Goal: Task Accomplishment & Management: Use online tool/utility

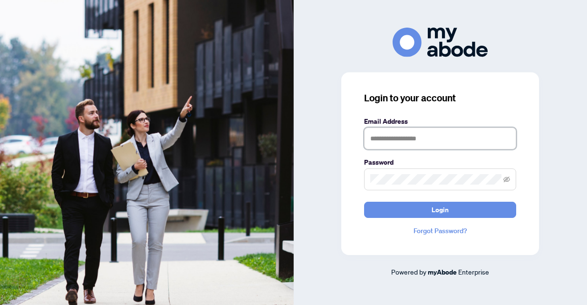
click at [391, 136] on input "text" at bounding box center [440, 138] width 152 height 22
type input "**********"
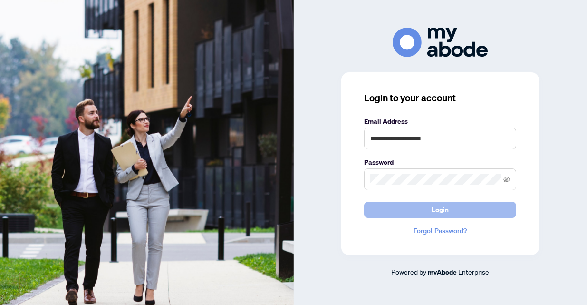
click at [424, 212] on button "Login" at bounding box center [440, 209] width 152 height 16
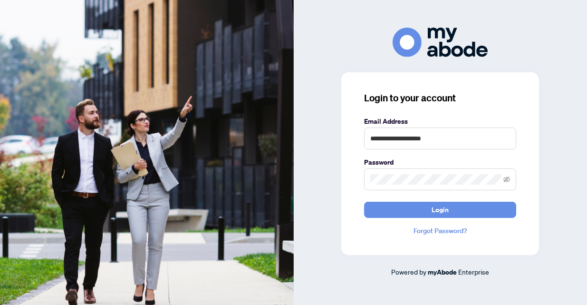
click at [506, 183] on span at bounding box center [506, 179] width 7 height 10
click at [507, 179] on icon "eye-invisible" at bounding box center [507, 180] width 2 height 2
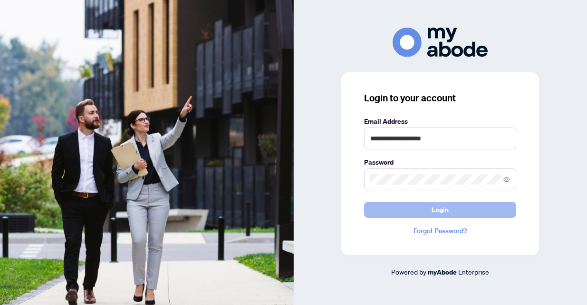
click at [433, 210] on span "Login" at bounding box center [439, 209] width 17 height 15
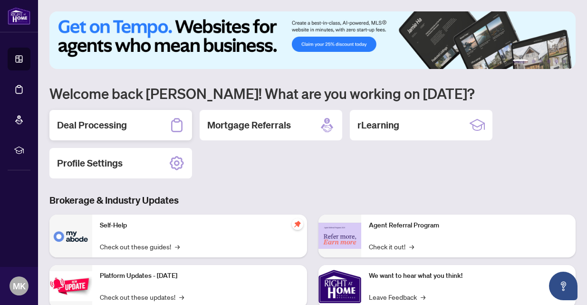
click at [96, 131] on div "Deal Processing" at bounding box center [120, 125] width 143 height 30
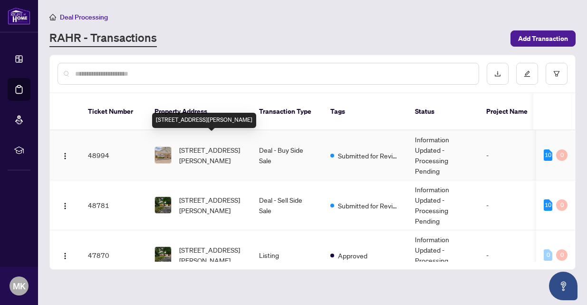
click at [190, 144] on span "[STREET_ADDRESS][PERSON_NAME]" at bounding box center [211, 154] width 65 height 21
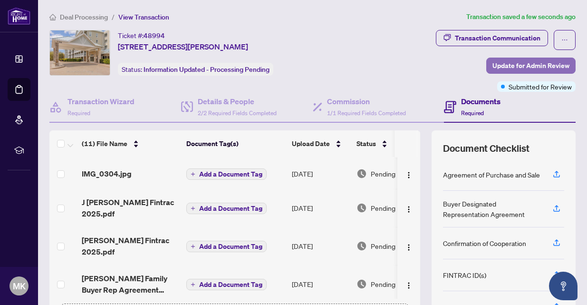
click at [500, 65] on span "Update for Admin Review" at bounding box center [530, 65] width 77 height 15
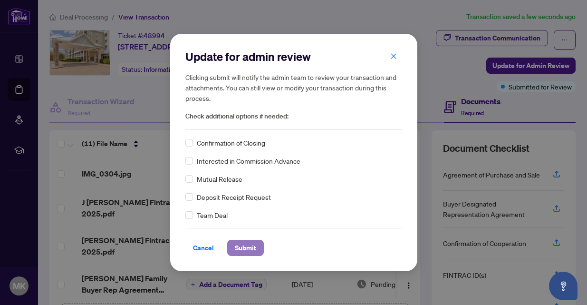
click at [248, 246] on span "Submit" at bounding box center [245, 247] width 21 height 15
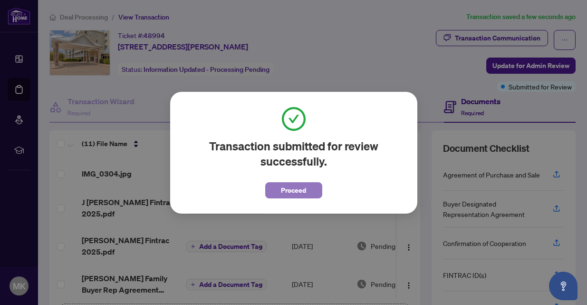
click at [289, 189] on span "Proceed" at bounding box center [293, 189] width 25 height 15
